Goal: Information Seeking & Learning: Find specific page/section

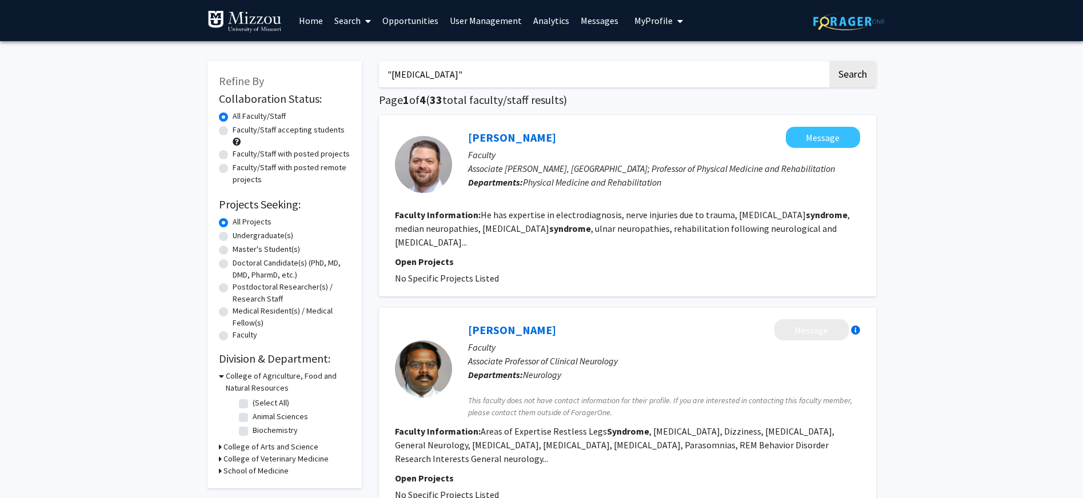
click at [491, 77] on input ""[MEDICAL_DATA]"" at bounding box center [603, 74] width 449 height 26
drag, startPoint x: 491, startPoint y: 77, endPoint x: 334, endPoint y: 79, distance: 157.2
click at [829, 61] on button "Search" at bounding box center [852, 74] width 47 height 26
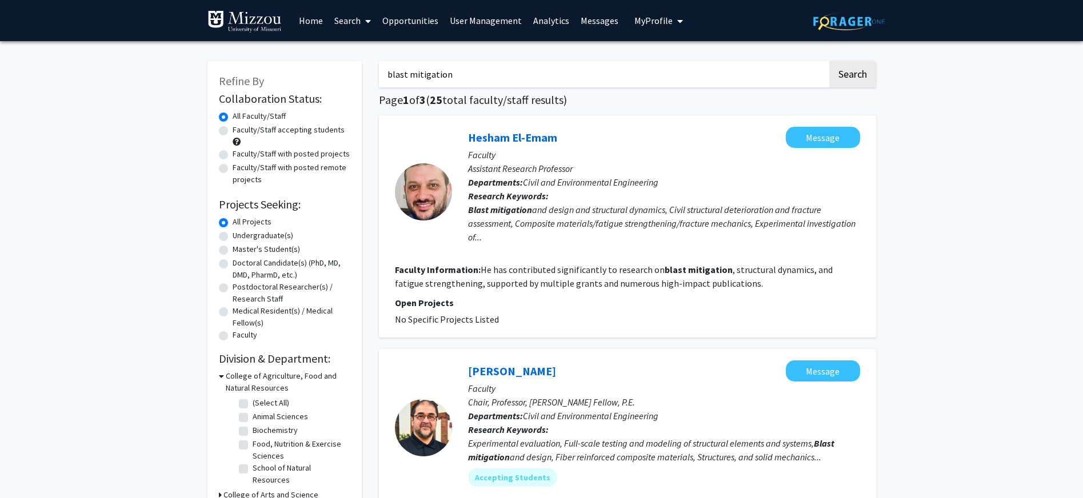
drag, startPoint x: 479, startPoint y: 74, endPoint x: 346, endPoint y: 73, distance: 133.2
click at [829, 61] on button "Search" at bounding box center [852, 74] width 47 height 26
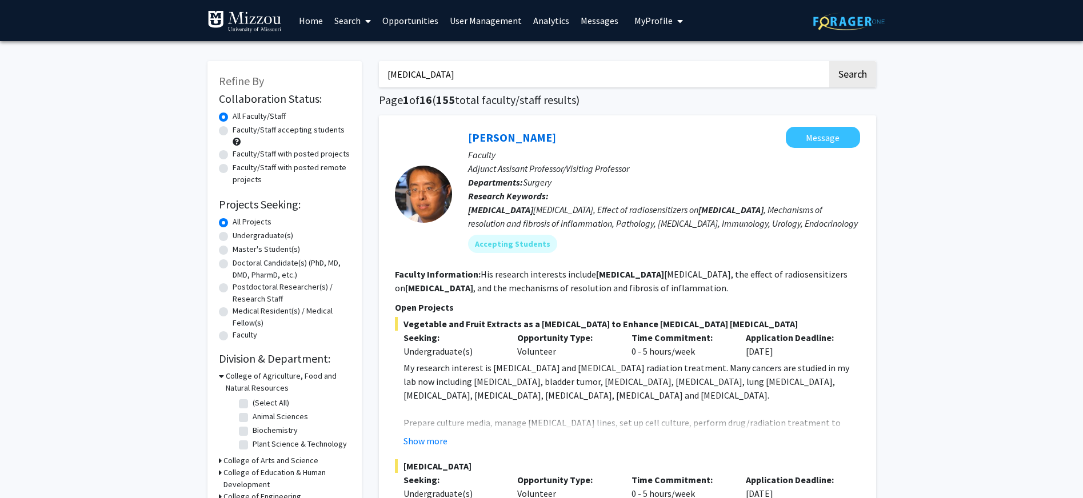
drag, startPoint x: 426, startPoint y: 76, endPoint x: 336, endPoint y: 77, distance: 89.7
type input "civil engineering"
click at [829, 61] on button "Search" at bounding box center [852, 74] width 47 height 26
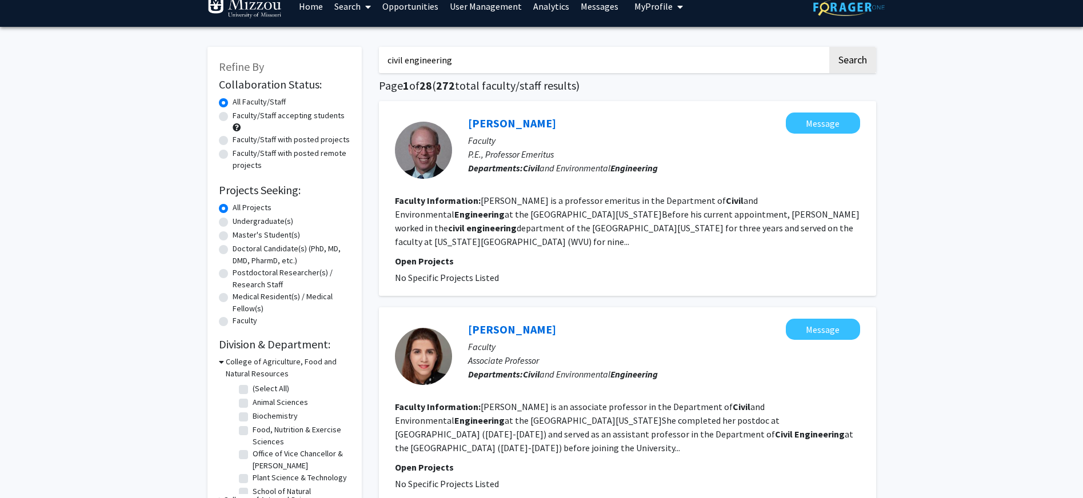
scroll to position [7, 0]
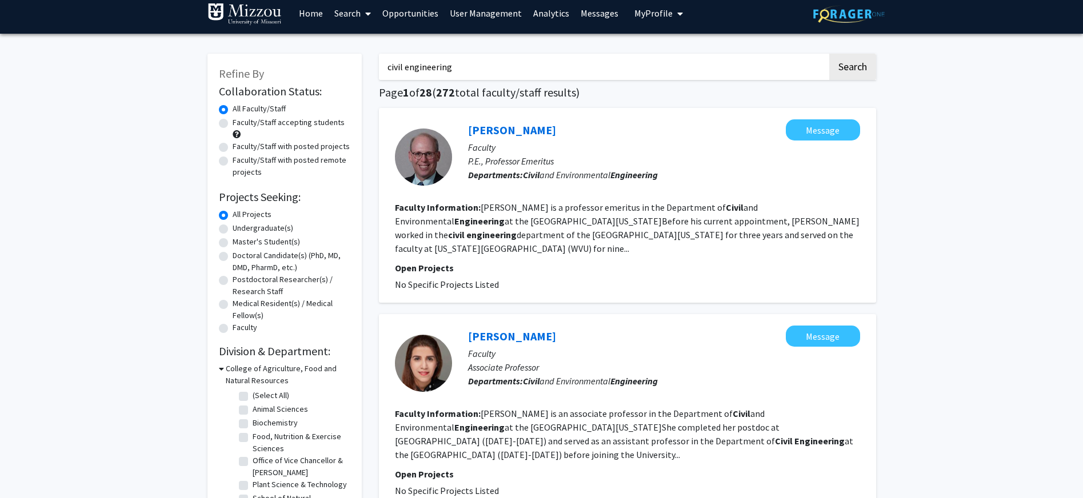
click at [517, 130] on link "[PERSON_NAME]" at bounding box center [512, 130] width 88 height 14
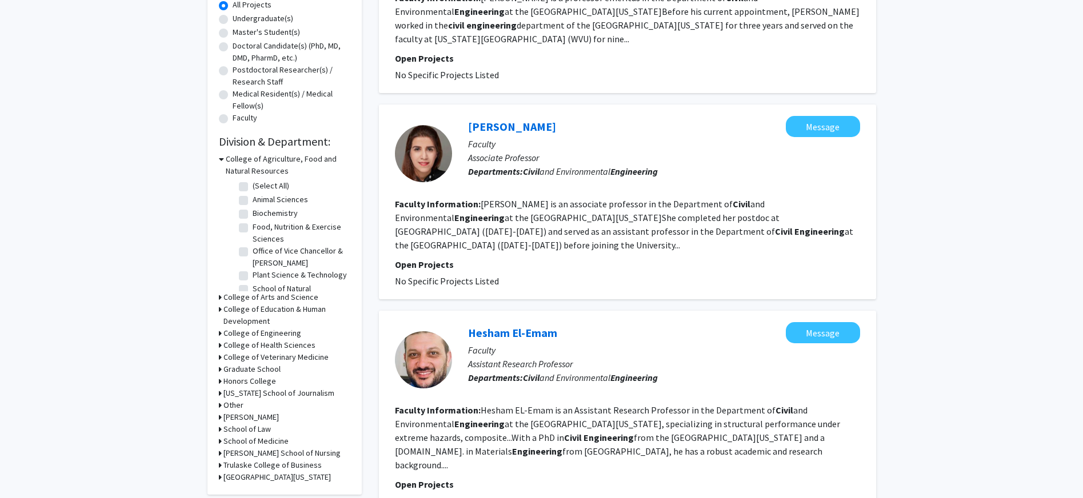
scroll to position [225, 0]
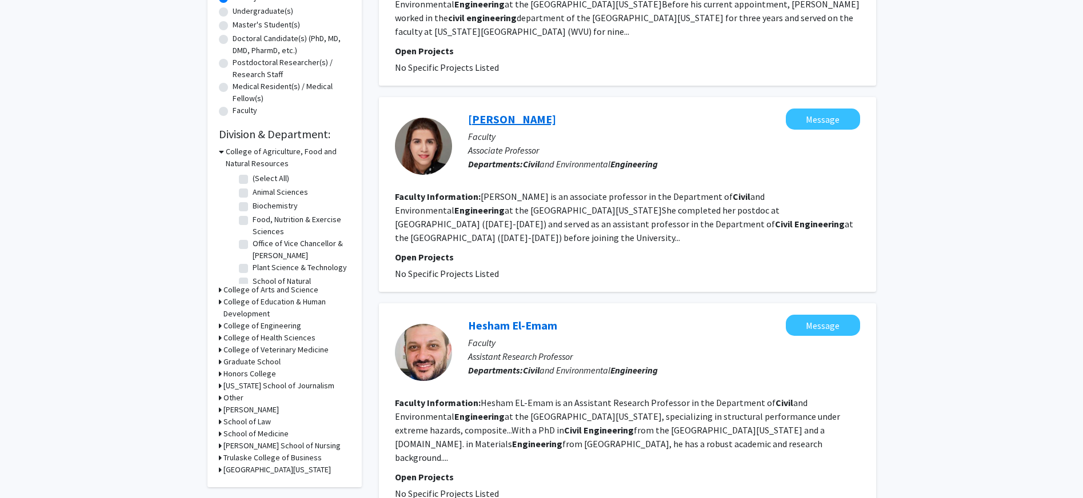
click at [502, 112] on link "[PERSON_NAME]" at bounding box center [512, 119] width 88 height 14
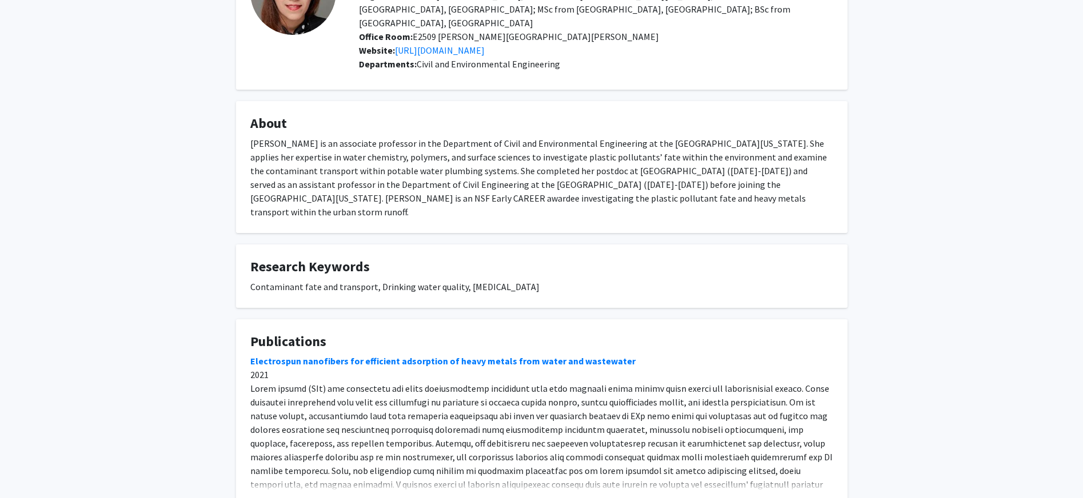
scroll to position [185, 0]
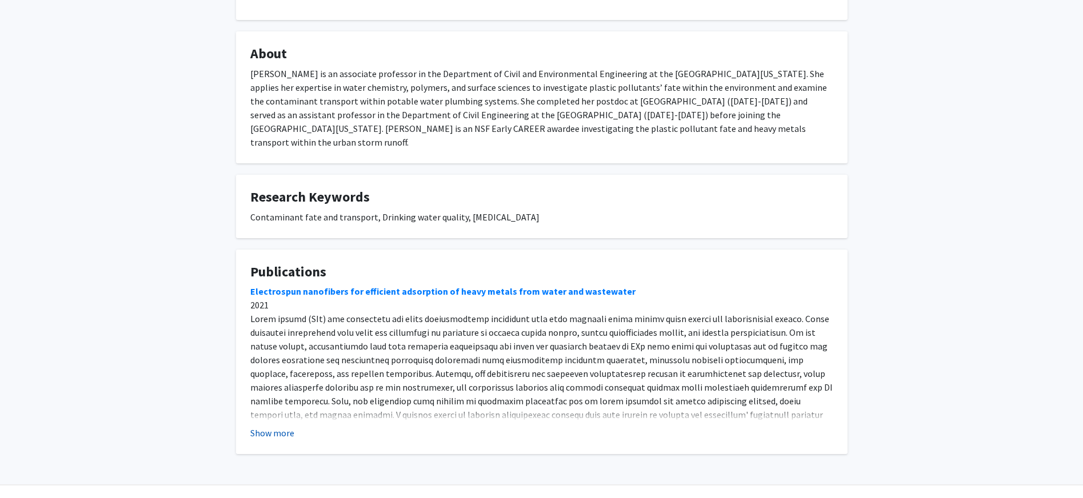
click at [274, 426] on button "Show more" at bounding box center [272, 433] width 44 height 14
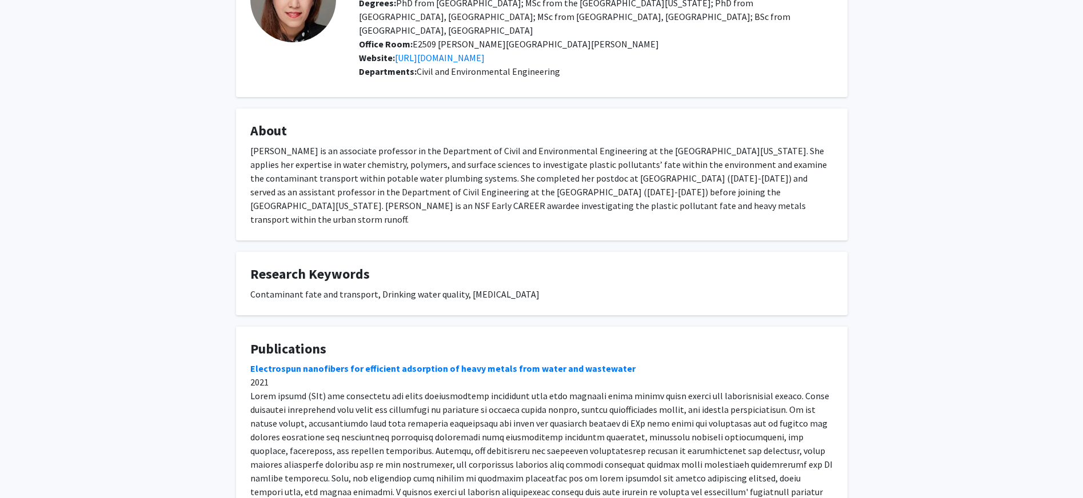
scroll to position [0, 0]
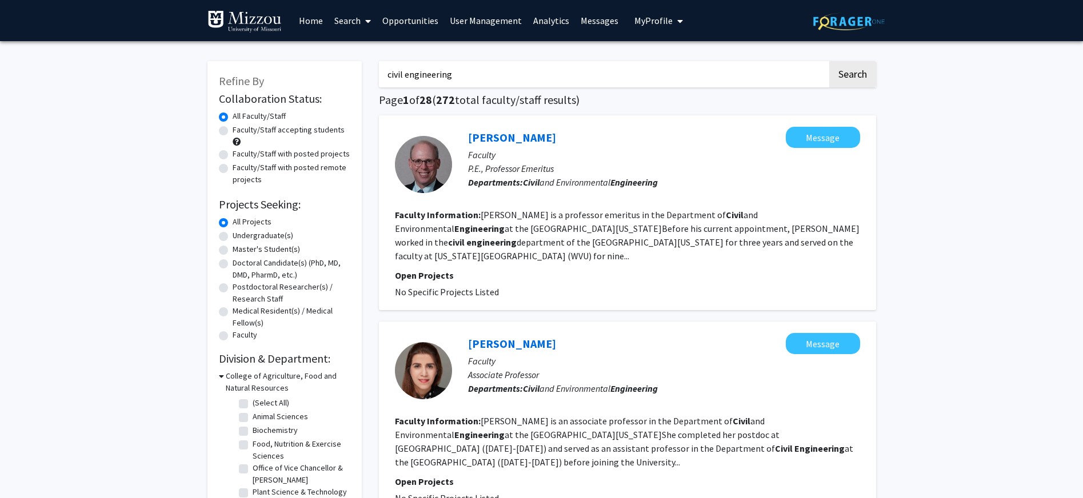
click at [504, 75] on input "civil engineering" at bounding box center [603, 74] width 449 height 26
drag, startPoint x: 439, startPoint y: 79, endPoint x: 337, endPoint y: 79, distance: 102.9
type input "emergency medicine"
click at [829, 61] on button "Search" at bounding box center [852, 74] width 47 height 26
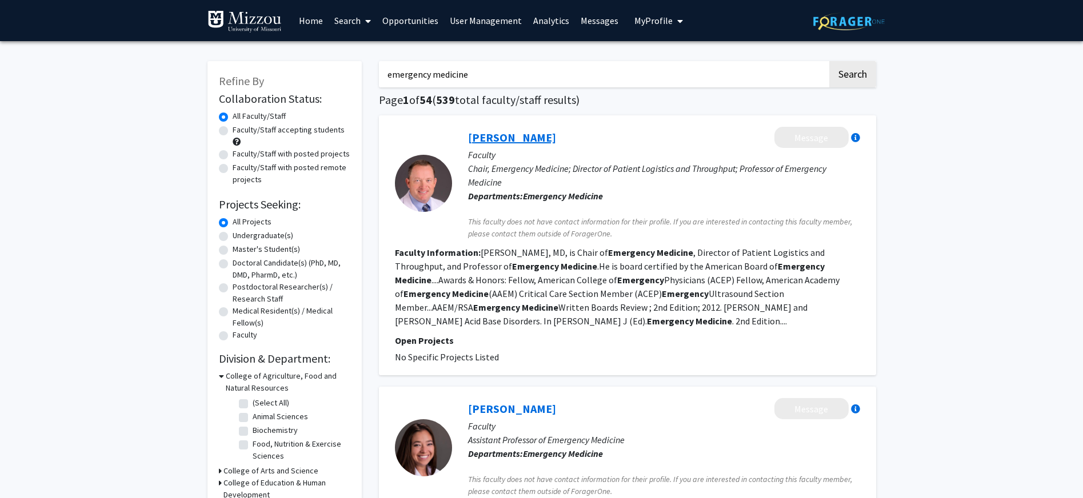
click at [510, 138] on link "[PERSON_NAME]" at bounding box center [512, 137] width 88 height 14
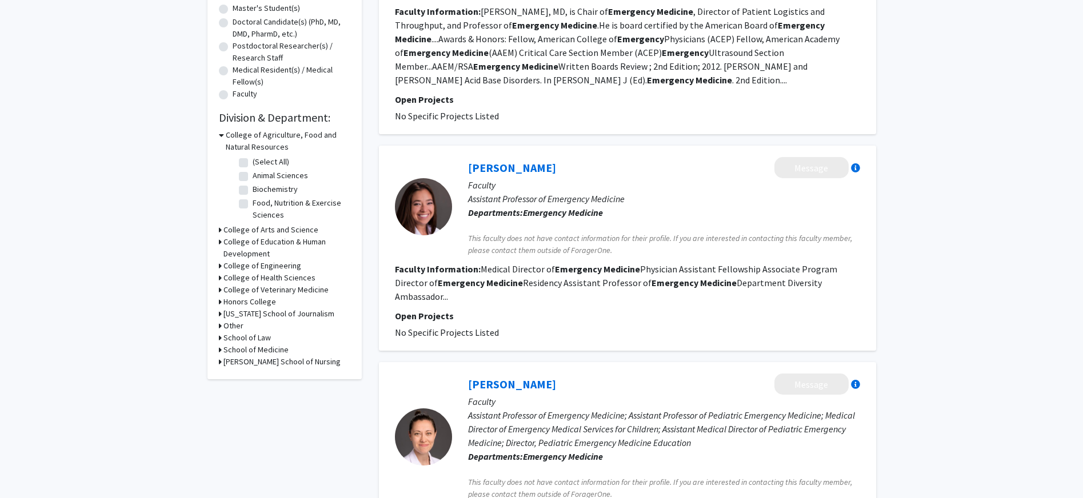
scroll to position [249, 0]
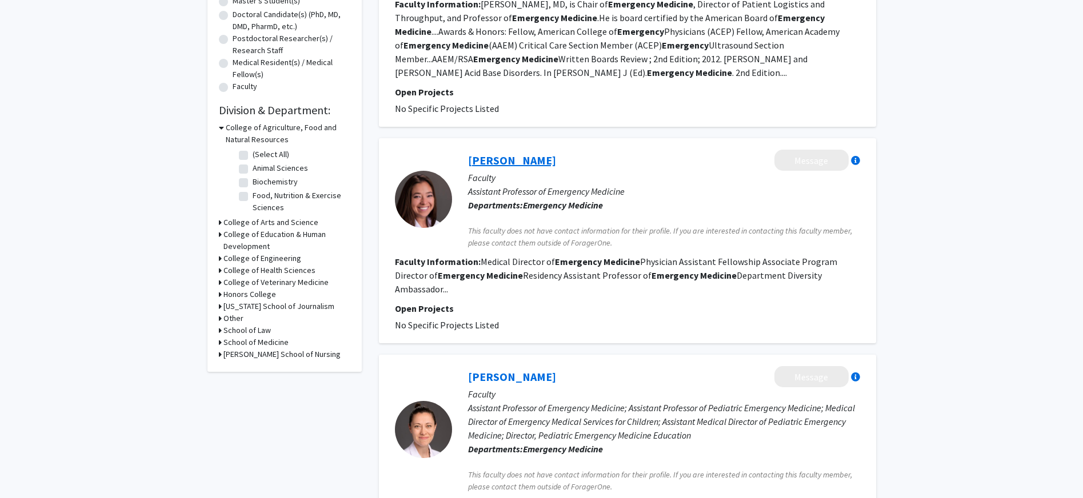
click at [503, 158] on link "[PERSON_NAME]" at bounding box center [512, 160] width 88 height 14
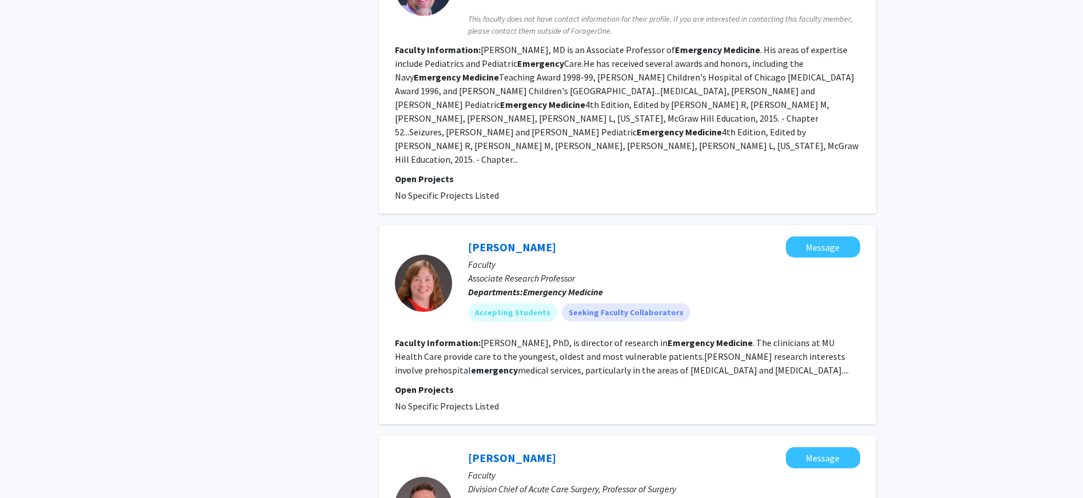
scroll to position [1514, 0]
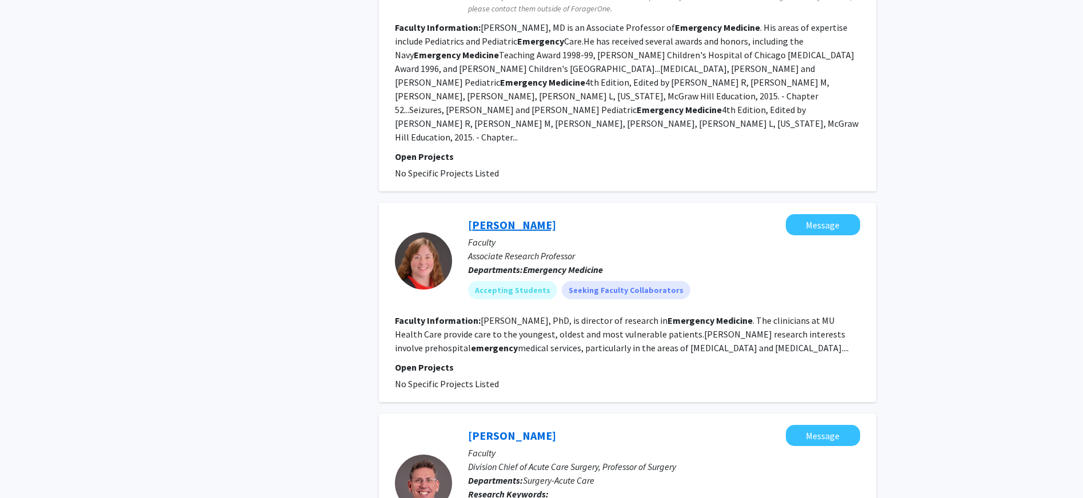
click at [504, 218] on link "[PERSON_NAME]" at bounding box center [512, 225] width 88 height 14
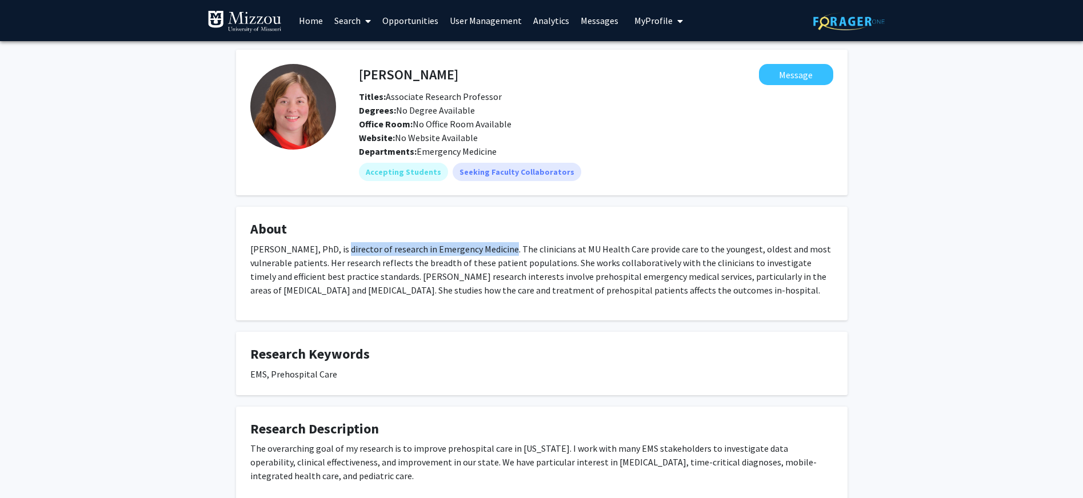
drag, startPoint x: 326, startPoint y: 251, endPoint x: 489, endPoint y: 247, distance: 163.5
click at [489, 247] on p "[PERSON_NAME], PhD, is director of research in Emergency Medicine. The clinicia…" at bounding box center [541, 269] width 583 height 55
